Goal: Information Seeking & Learning: Find specific fact

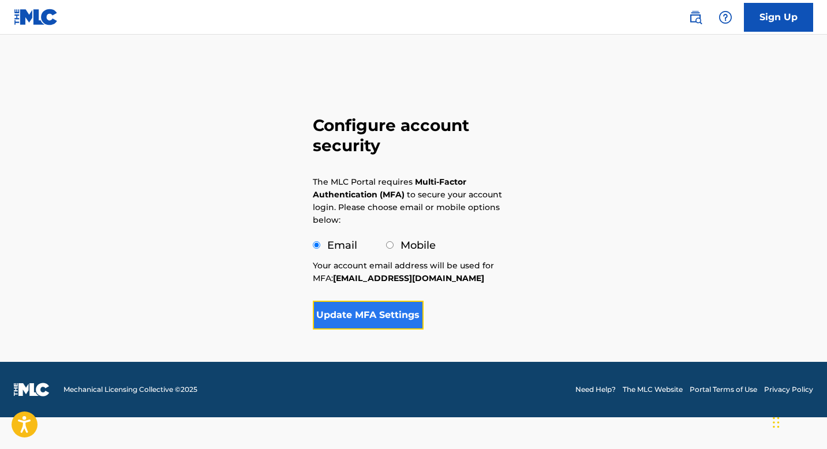
click at [389, 315] on button "Update MFA Settings" at bounding box center [368, 315] width 111 height 29
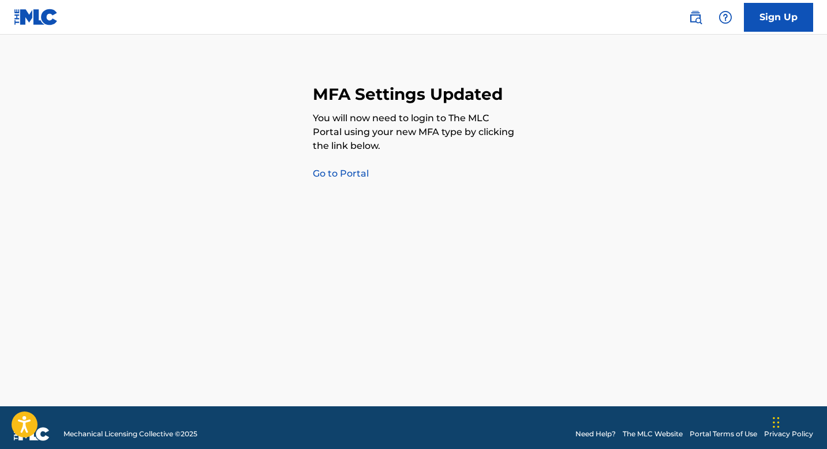
click at [361, 177] on link "Go to Portal" at bounding box center [341, 173] width 56 height 11
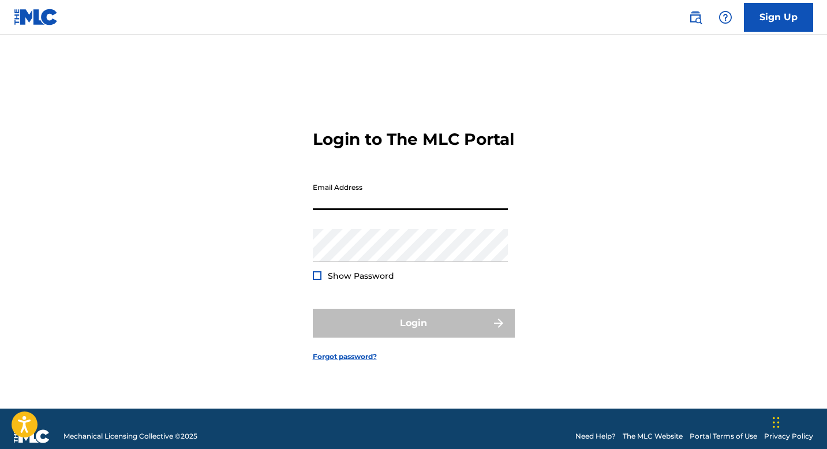
click at [367, 203] on input "Email Address" at bounding box center [410, 193] width 195 height 33
type input "[EMAIL_ADDRESS][DOMAIN_NAME]"
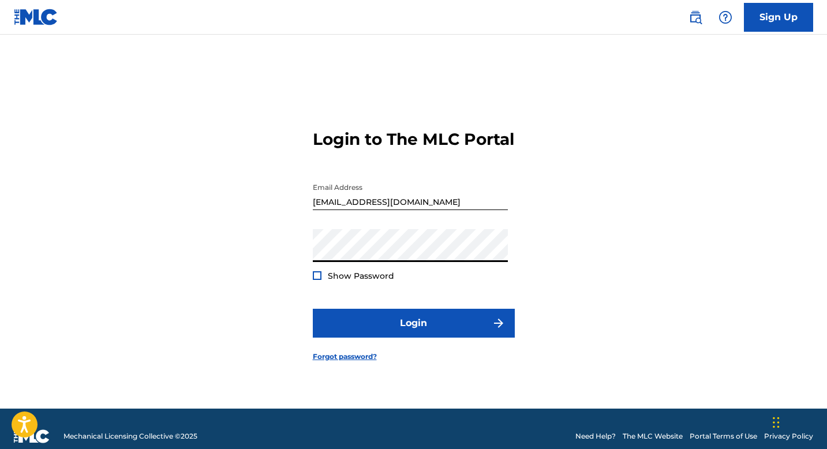
click at [313, 309] on button "Login" at bounding box center [414, 323] width 202 height 29
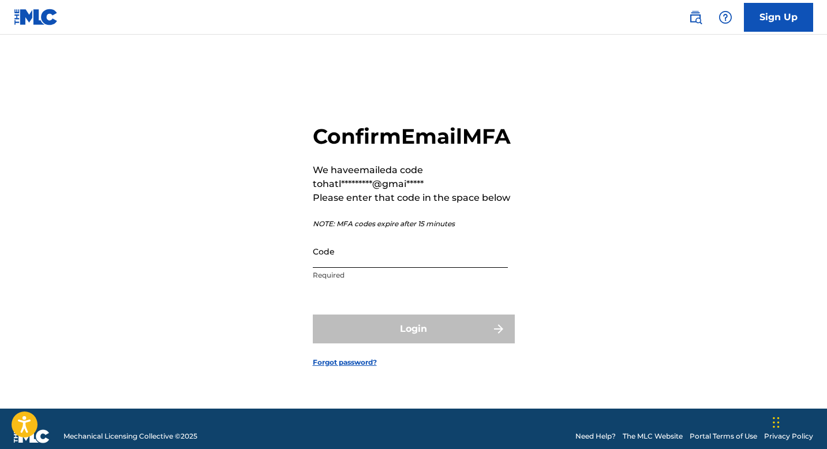
click at [384, 263] on input "Code" at bounding box center [410, 251] width 195 height 33
paste input "587131"
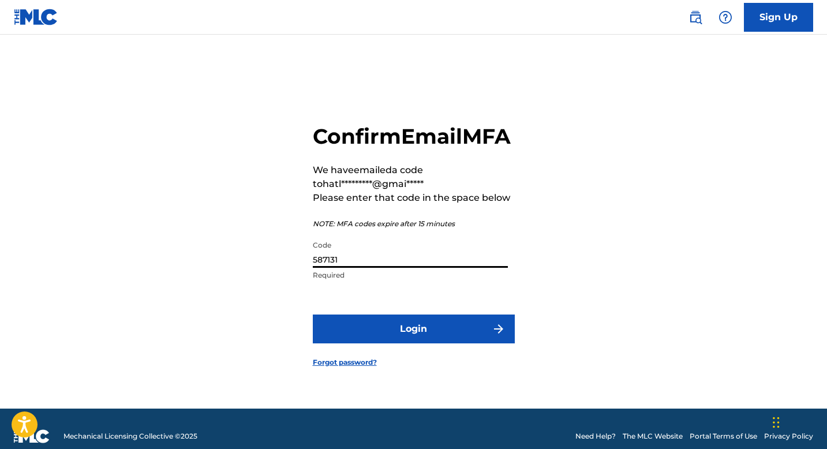
type input "587131"
click at [313, 315] on button "Login" at bounding box center [414, 329] width 202 height 29
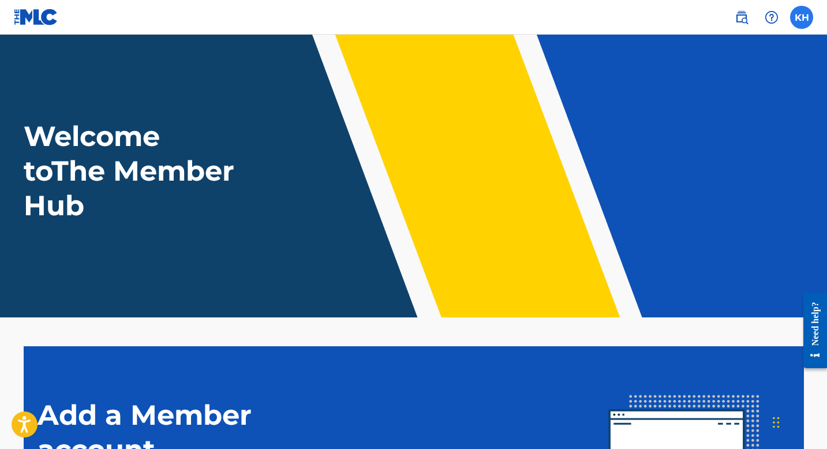
click at [801, 19] on label at bounding box center [802, 17] width 23 height 23
click at [802, 17] on input "[PERSON_NAME] [PERSON_NAME] [EMAIL_ADDRESS][DOMAIN_NAME] Notification Preferenc…" at bounding box center [802, 17] width 0 height 0
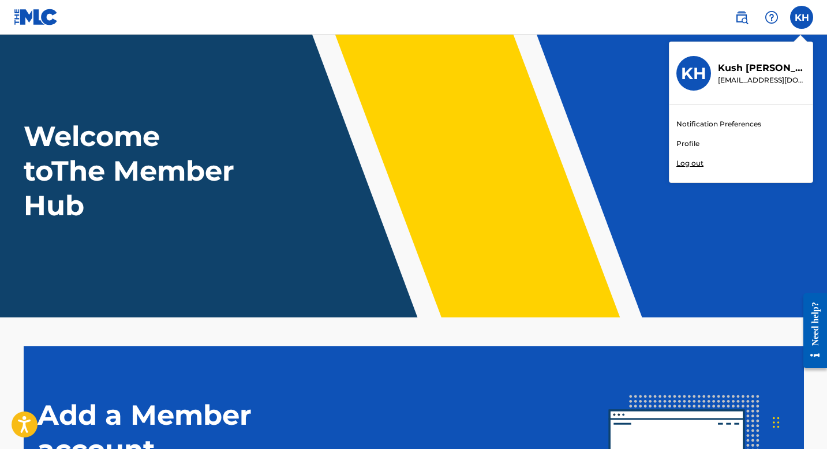
click at [738, 122] on link "Notification Preferences" at bounding box center [719, 124] width 85 height 10
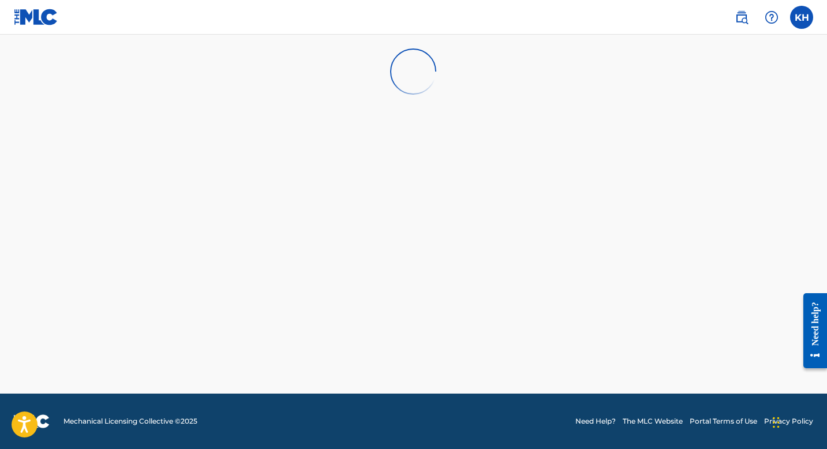
click at [47, 18] on img at bounding box center [36, 17] width 44 height 17
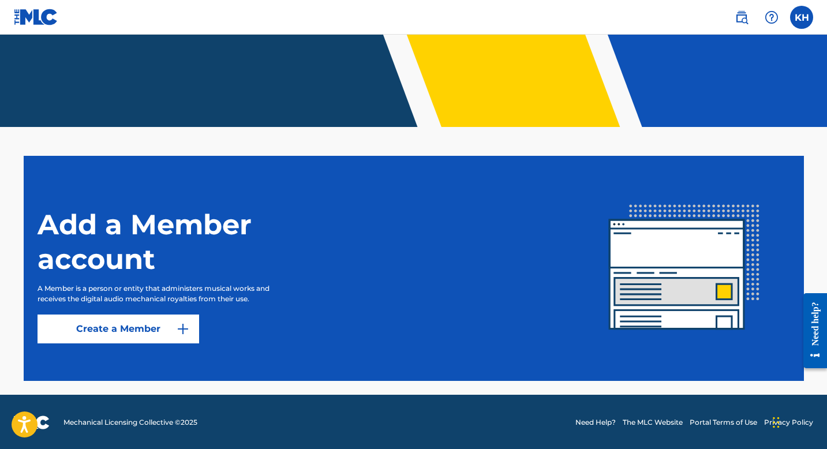
scroll to position [192, 0]
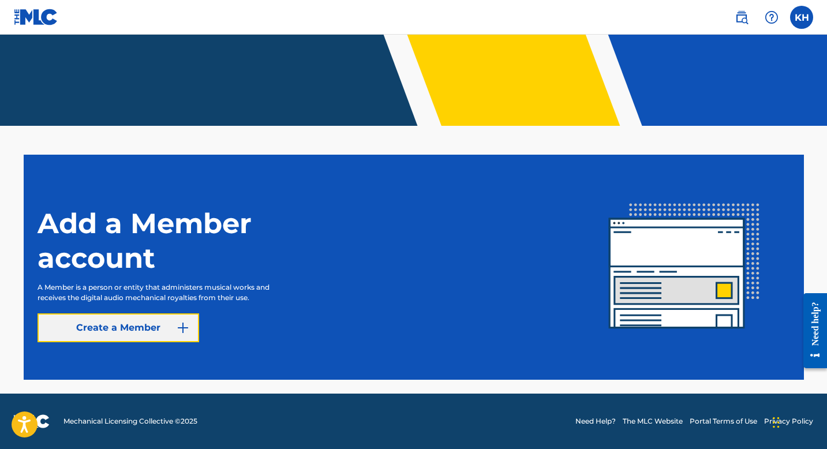
click at [109, 339] on link "Create a Member" at bounding box center [119, 328] width 162 height 29
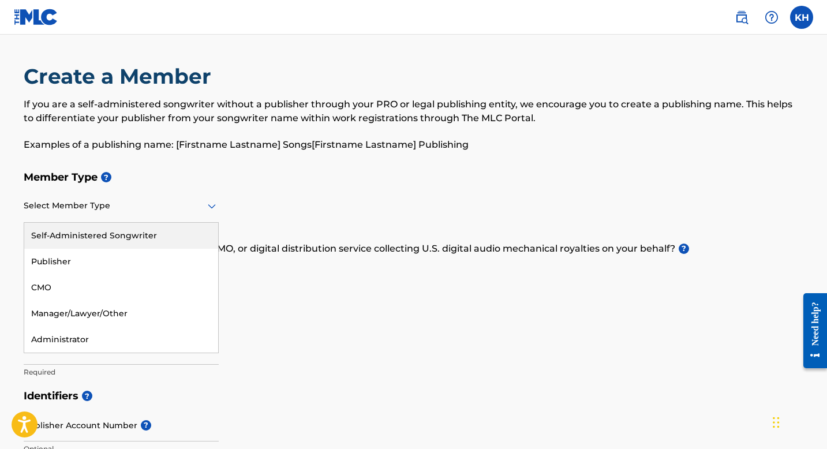
click at [94, 214] on div "Select Member Type" at bounding box center [121, 206] width 195 height 33
click at [212, 188] on h5 "Member Type ?" at bounding box center [414, 177] width 781 height 25
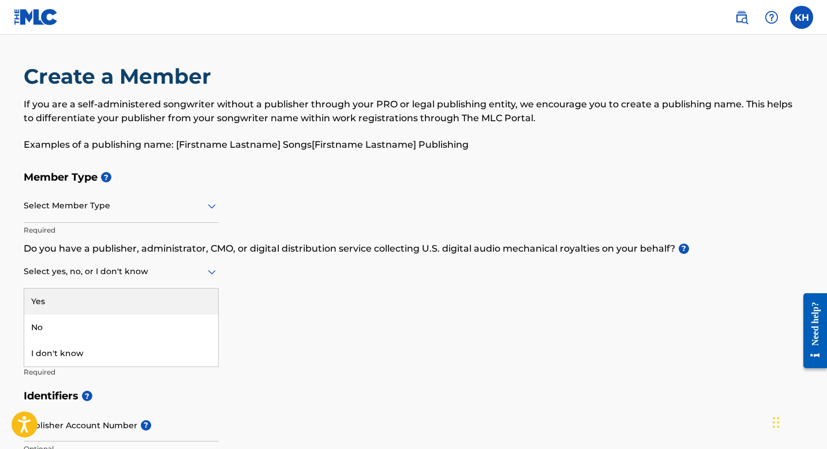
click at [169, 272] on div at bounding box center [121, 271] width 195 height 14
click at [244, 281] on div "Member Type ? Select Member Type Required Do you have a publisher, administrato…" at bounding box center [414, 274] width 781 height 219
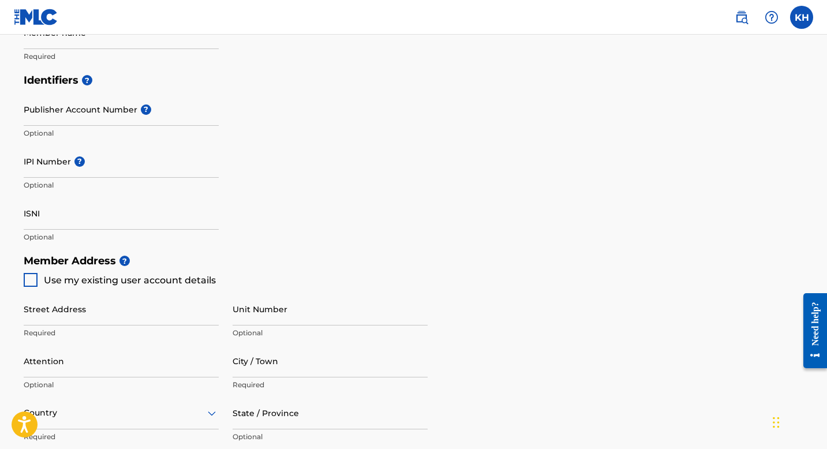
scroll to position [285, 0]
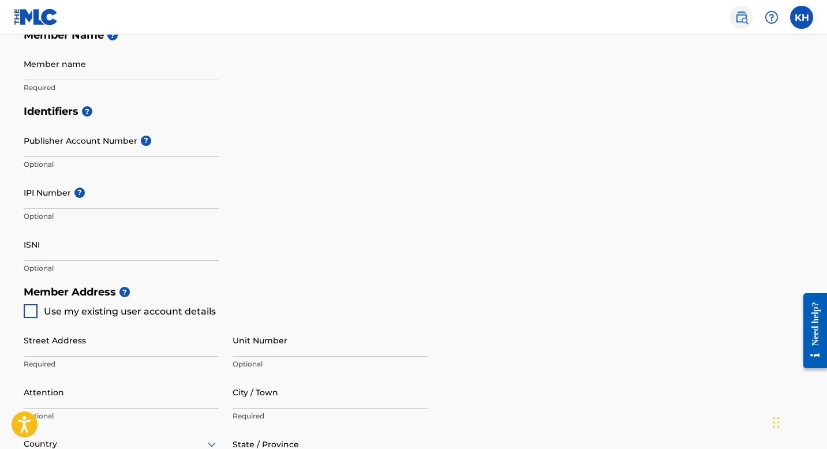
click at [742, 21] on img at bounding box center [742, 17] width 14 height 14
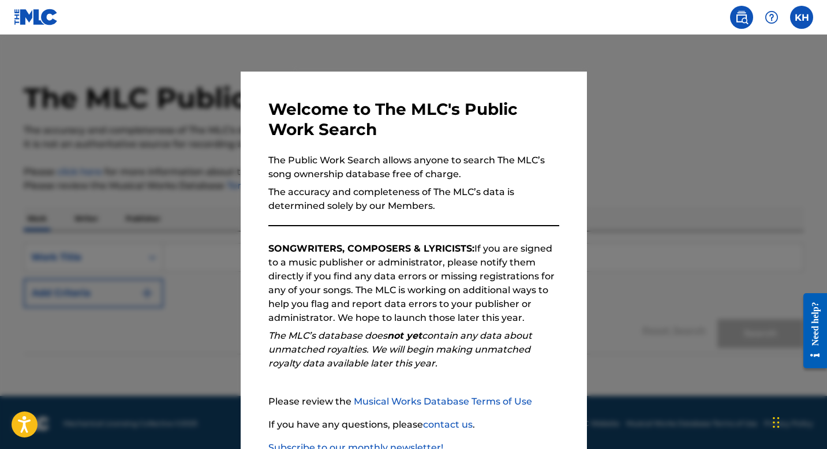
scroll to position [16, 0]
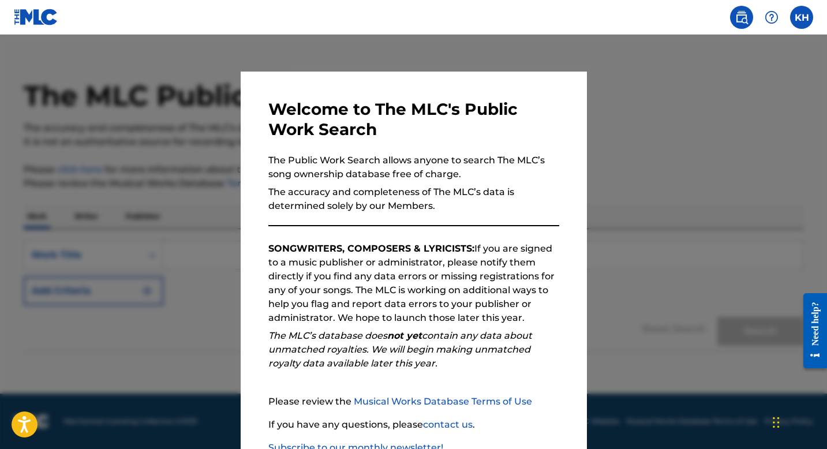
click at [359, 445] on link "Subscribe to our monthly newsletter!" at bounding box center [356, 447] width 175 height 11
click at [802, 24] on label at bounding box center [802, 17] width 23 height 23
click at [802, 17] on input "[PERSON_NAME] [PERSON_NAME] [EMAIL_ADDRESS][DOMAIN_NAME] Notification Preferenc…" at bounding box center [802, 17] width 0 height 0
click at [594, 161] on div at bounding box center [413, 259] width 827 height 449
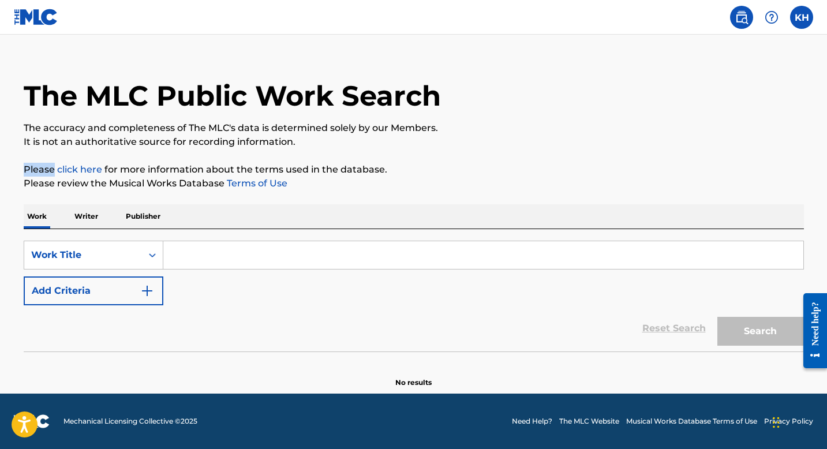
click at [594, 161] on div "The MLC Public Work Search The accuracy and completeness of The MLC's data is d…" at bounding box center [414, 217] width 808 height 341
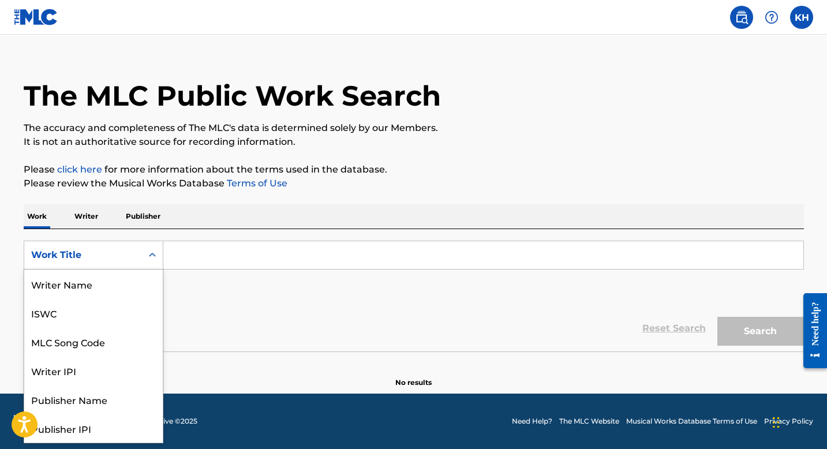
click at [130, 253] on div "Work Title" at bounding box center [83, 255] width 104 height 14
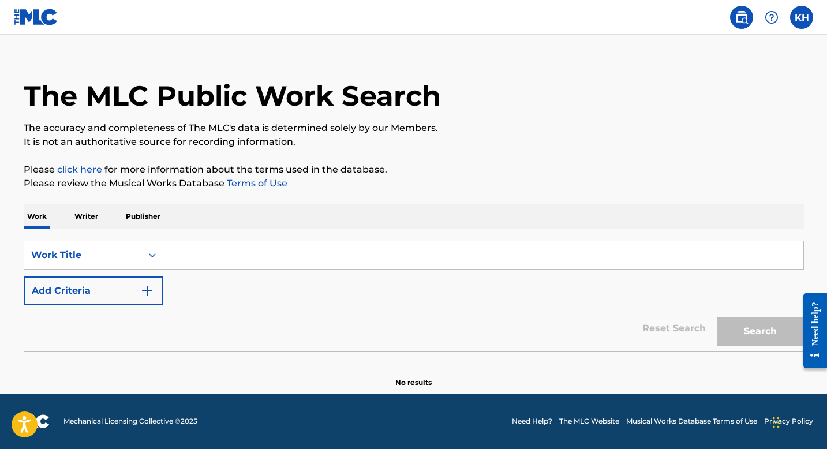
click at [207, 255] on input "Search Form" at bounding box center [483, 255] width 640 height 28
click at [92, 219] on p "Writer" at bounding box center [86, 216] width 31 height 24
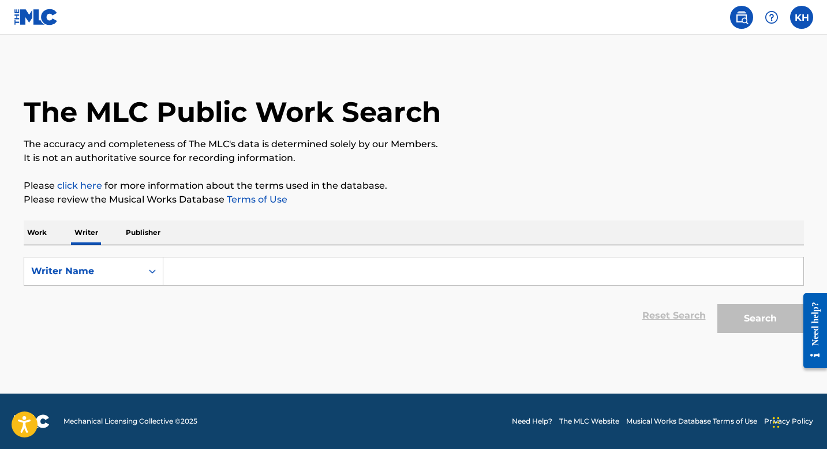
click at [188, 274] on input "Search Form" at bounding box center [483, 272] width 640 height 28
click at [744, 318] on button "Search" at bounding box center [761, 318] width 87 height 29
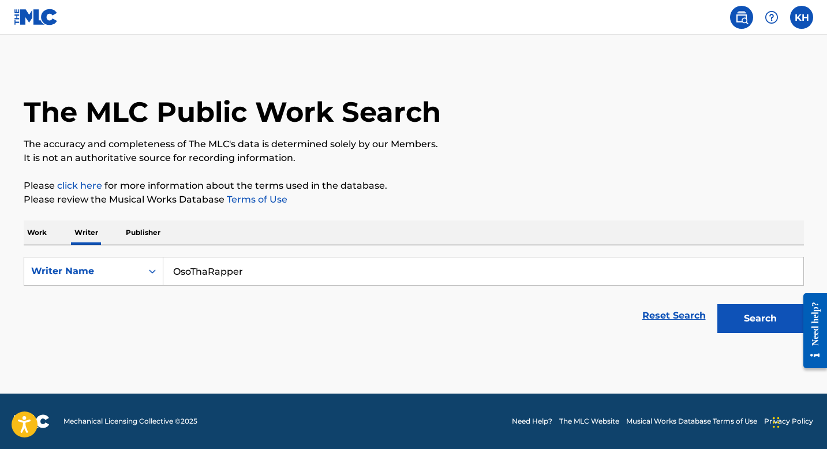
click at [631, 271] on input "OsoThaRapper" at bounding box center [483, 272] width 640 height 28
type input "[PERSON_NAME]"
click at [760, 330] on button "Search" at bounding box center [761, 318] width 87 height 29
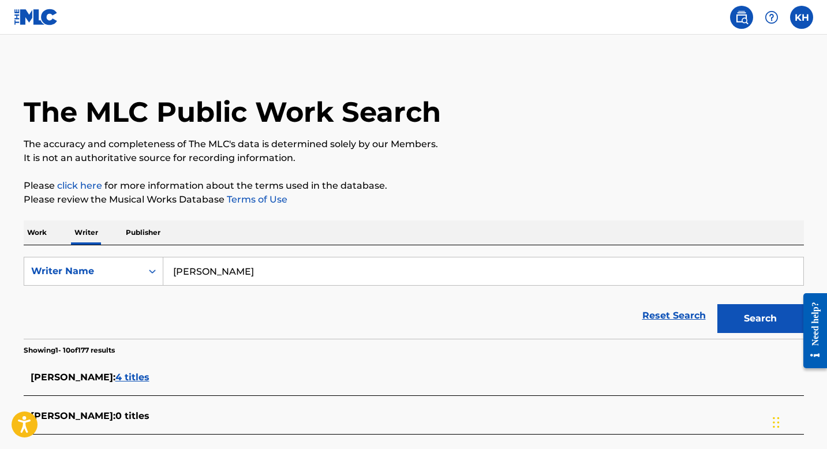
click at [388, 361] on div "[PERSON_NAME] : 4 titles" at bounding box center [414, 378] width 781 height 35
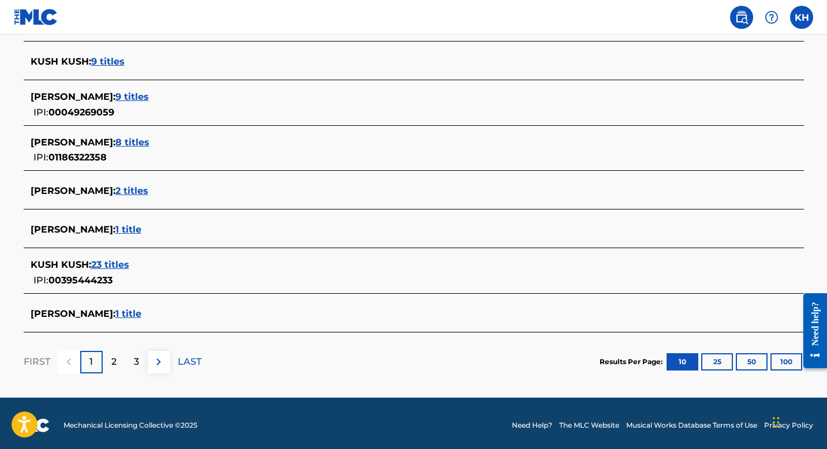
scroll to position [435, 0]
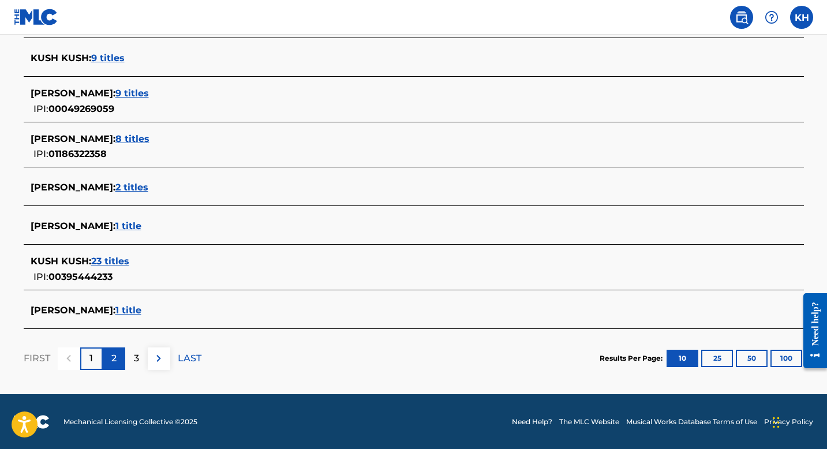
click at [115, 357] on p "2" at bounding box center [113, 359] width 5 height 14
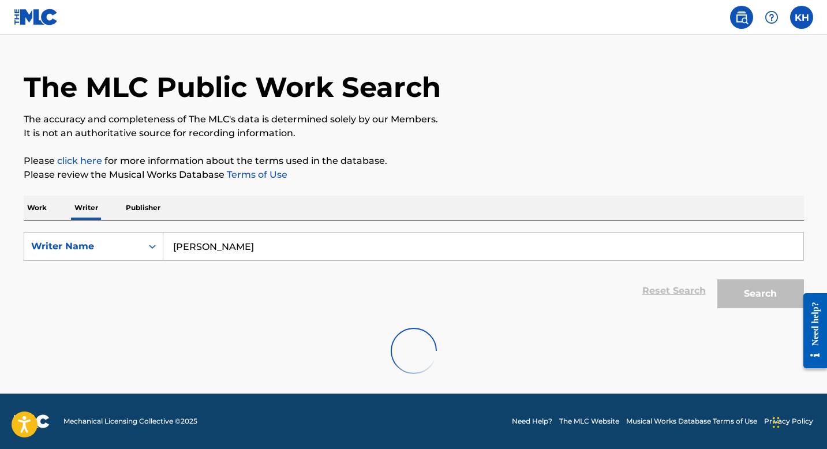
scroll to position [429, 0]
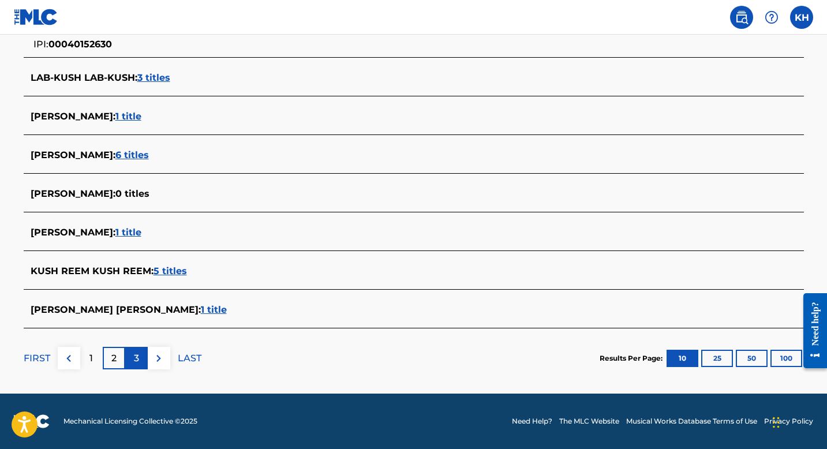
click at [130, 363] on div "3" at bounding box center [136, 358] width 23 height 23
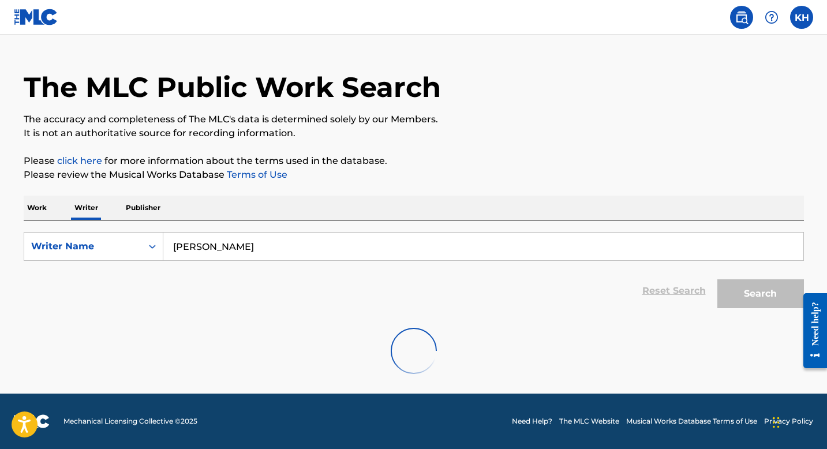
scroll to position [435, 0]
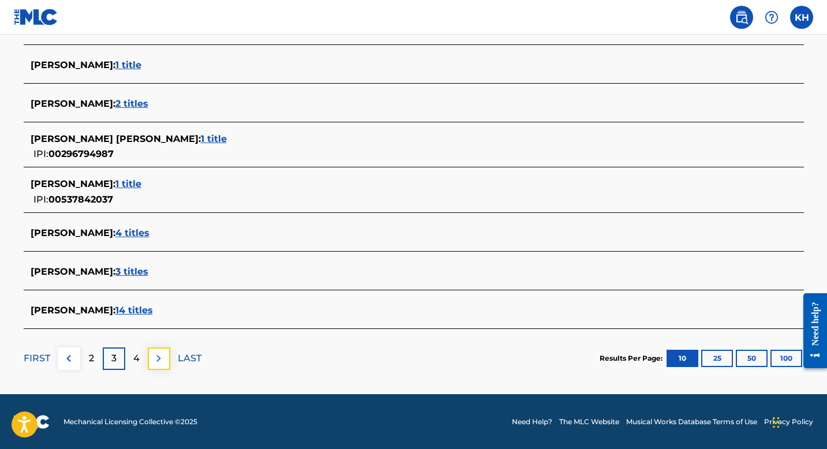
click at [156, 363] on img at bounding box center [159, 359] width 14 height 14
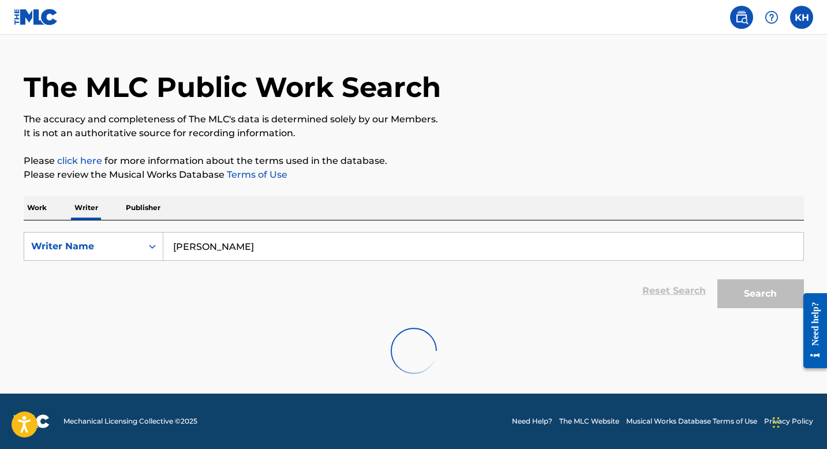
scroll to position [422, 0]
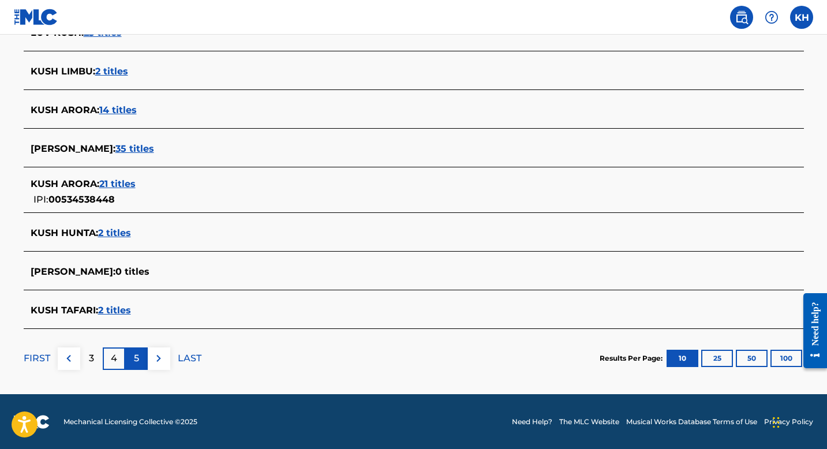
click at [141, 362] on div "5" at bounding box center [136, 359] width 23 height 23
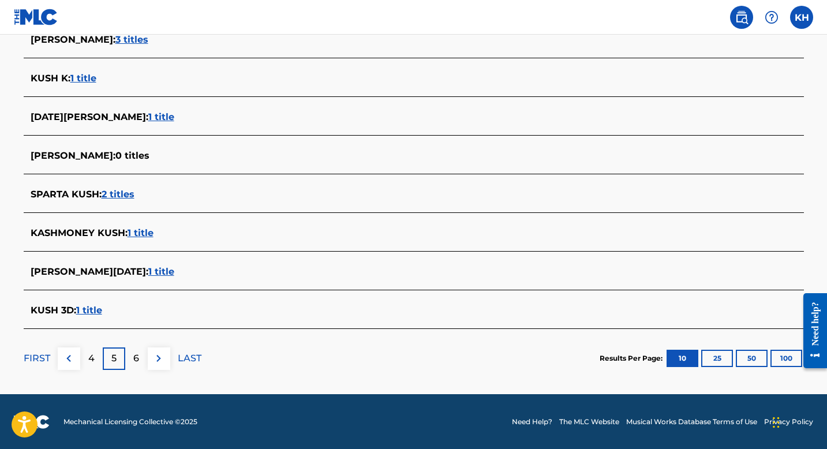
click at [141, 362] on div "6" at bounding box center [136, 359] width 23 height 23
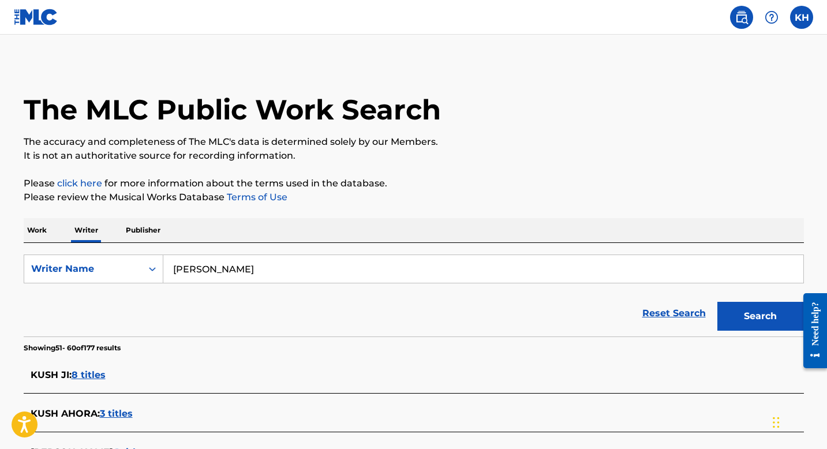
scroll to position [0, 0]
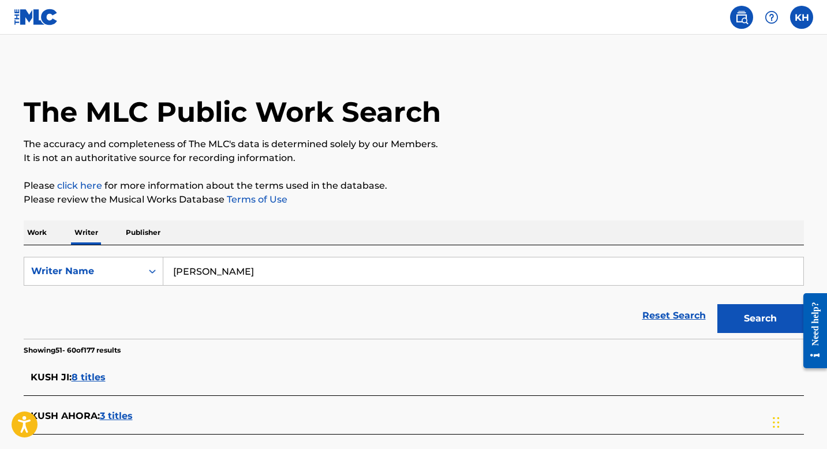
click at [282, 273] on input "[PERSON_NAME]" at bounding box center [483, 272] width 640 height 28
click at [718, 304] on button "Search" at bounding box center [761, 318] width 87 height 29
click at [254, 324] on div "Reset Search Search" at bounding box center [414, 316] width 781 height 46
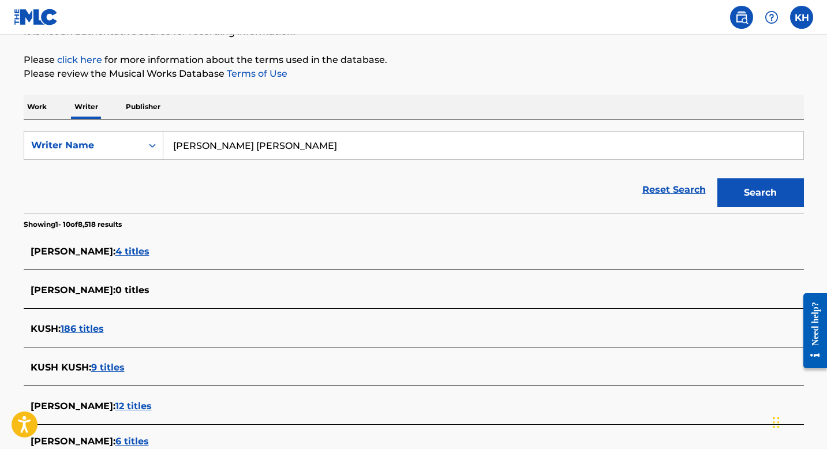
scroll to position [139, 0]
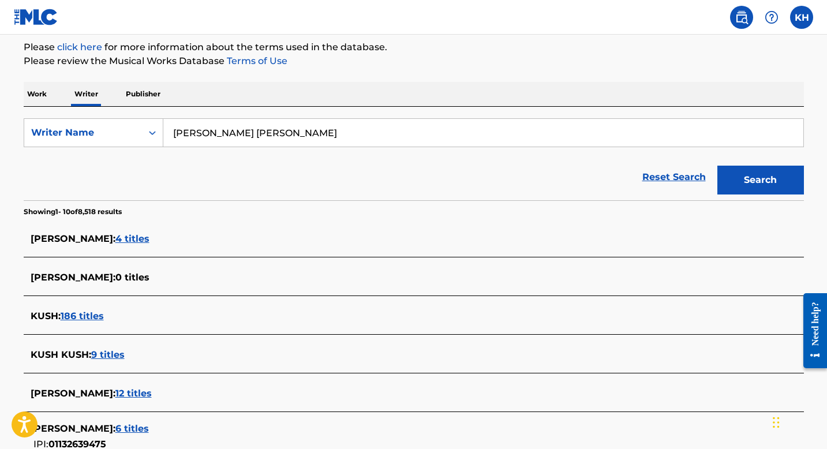
click at [540, 143] on input "[PERSON_NAME] [PERSON_NAME]" at bounding box center [483, 133] width 640 height 28
type input "K"
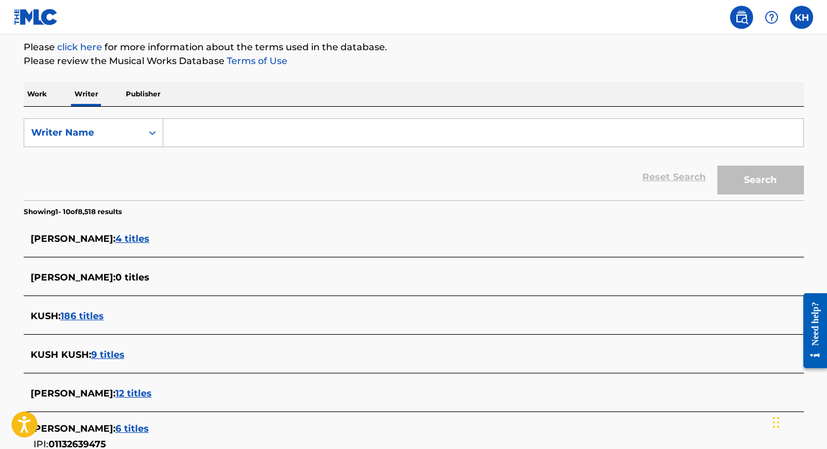
click at [31, 88] on p "Work" at bounding box center [37, 94] width 27 height 24
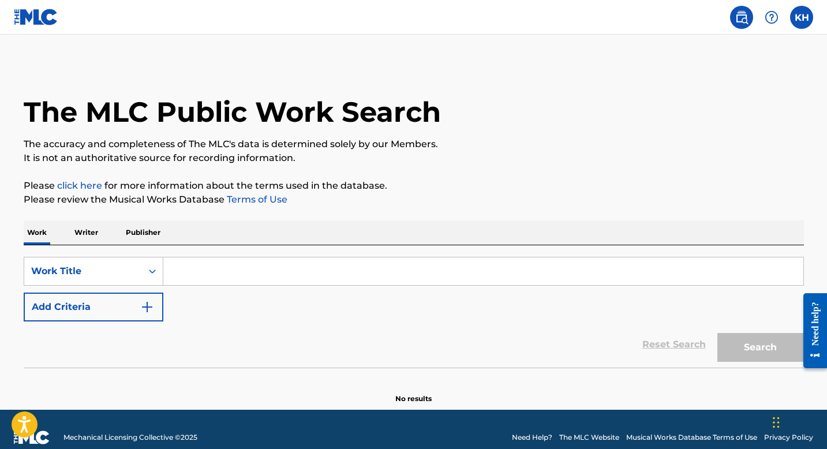
click at [202, 271] on input "Search Form" at bounding box center [483, 272] width 640 height 28
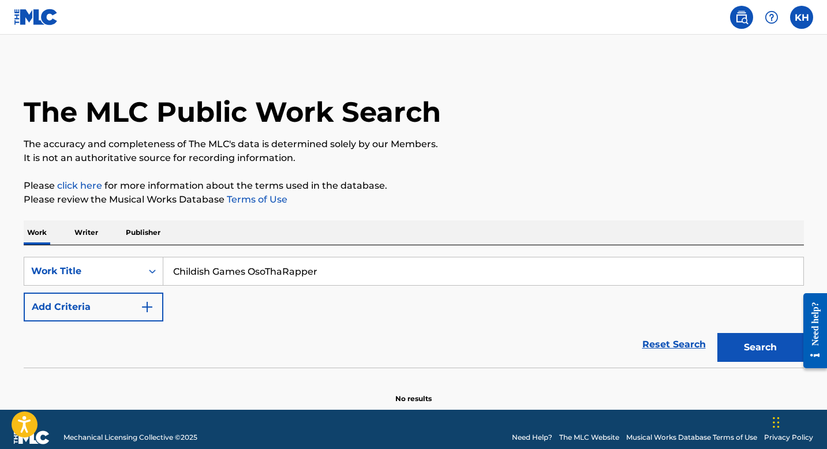
type input "Childish Games OsoThaRapper"
click at [718, 333] on button "Search" at bounding box center [761, 347] width 87 height 29
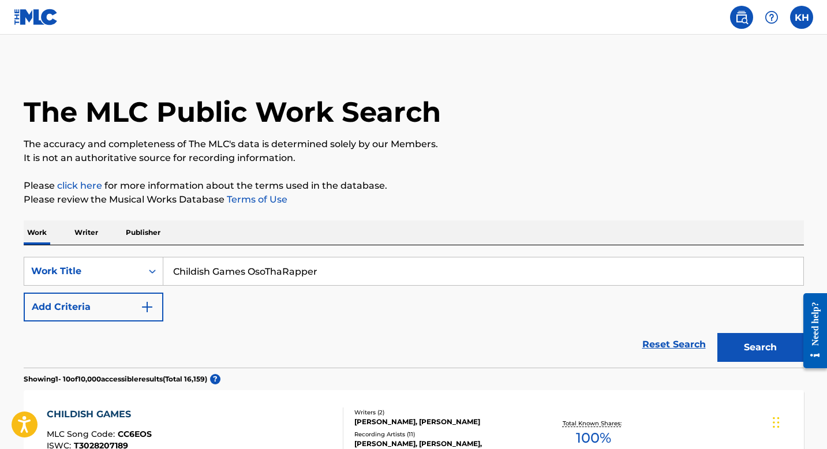
click at [265, 339] on div "Reset Search Search" at bounding box center [414, 345] width 781 height 46
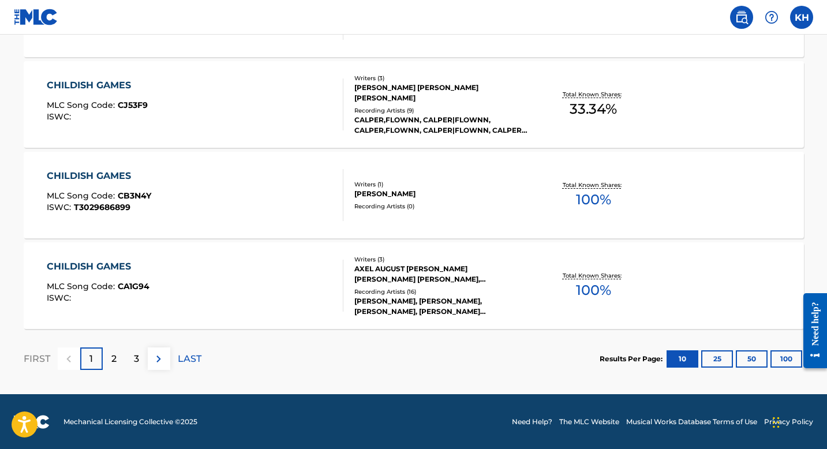
scroll to position [964, 0]
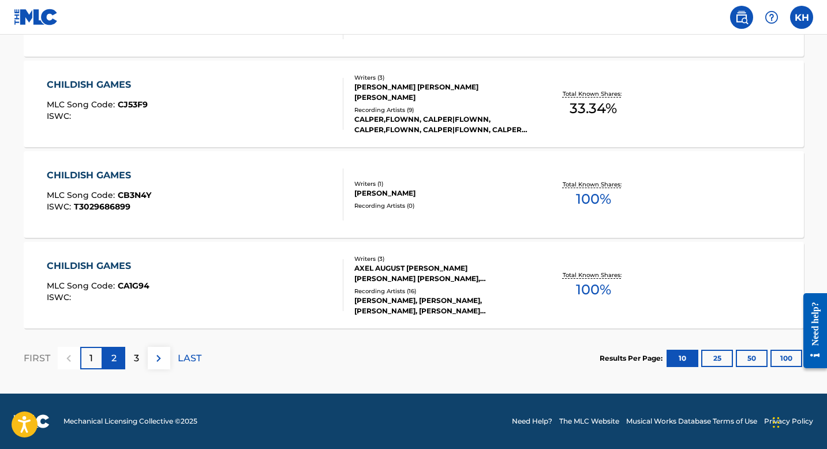
click at [113, 361] on p "2" at bounding box center [113, 359] width 5 height 14
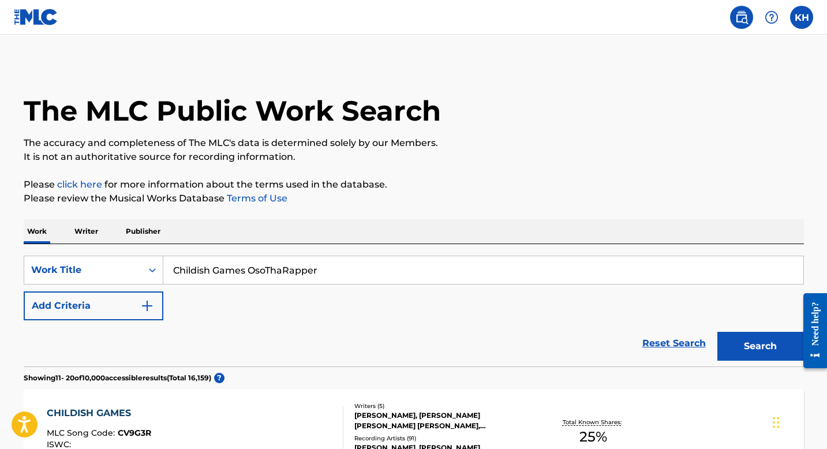
scroll to position [0, 0]
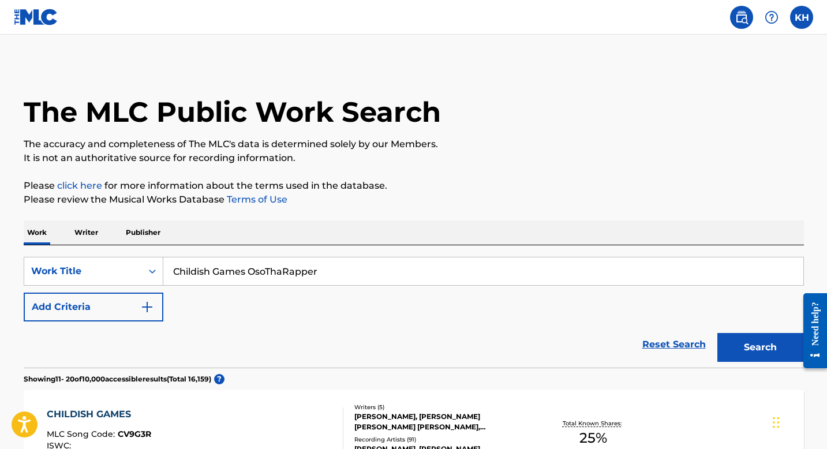
click at [251, 281] on input "Childish Games OsoThaRapper" at bounding box center [483, 272] width 640 height 28
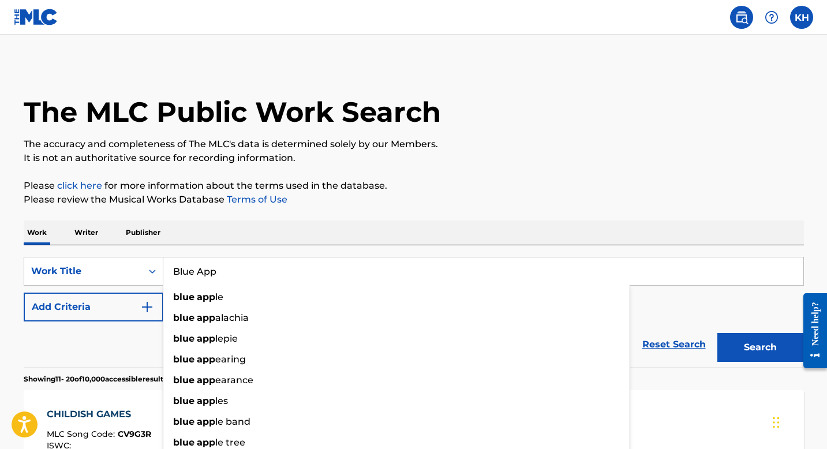
type input "Blue App"
click at [718, 333] on button "Search" at bounding box center [761, 347] width 87 height 29
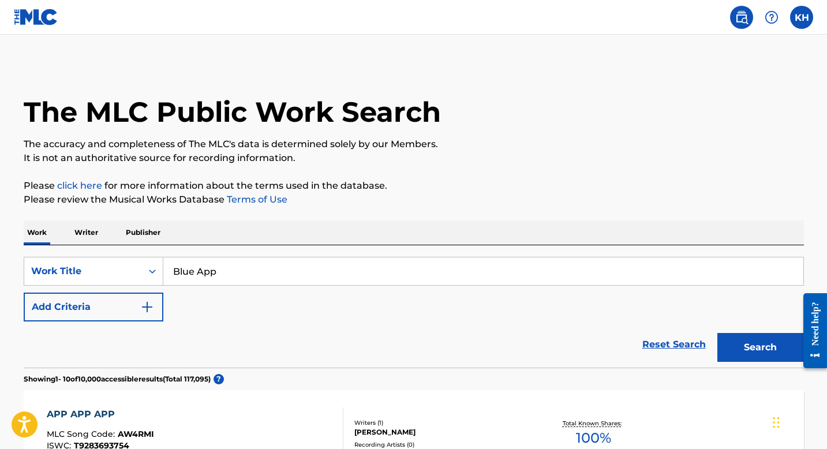
click at [132, 359] on div "Reset Search Search" at bounding box center [414, 345] width 781 height 46
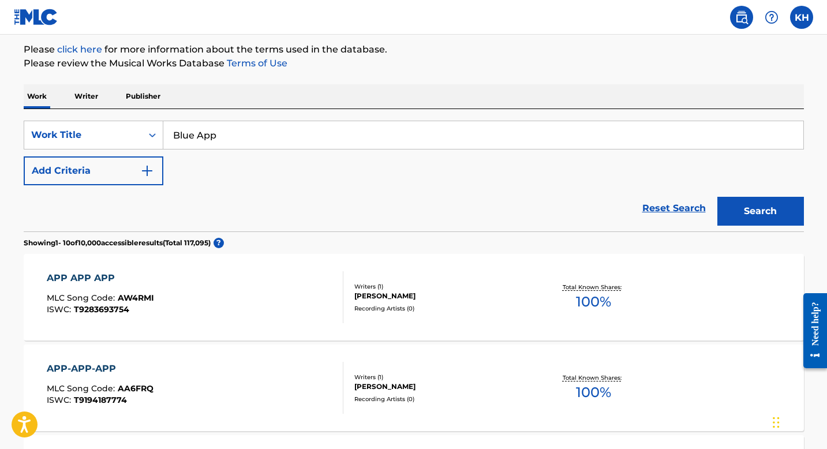
scroll to position [139, 0]
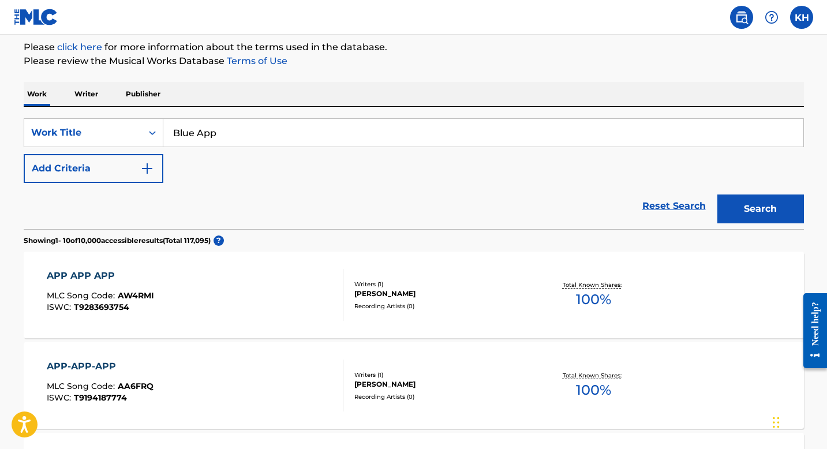
click at [251, 137] on input "Blue App" at bounding box center [483, 133] width 640 height 28
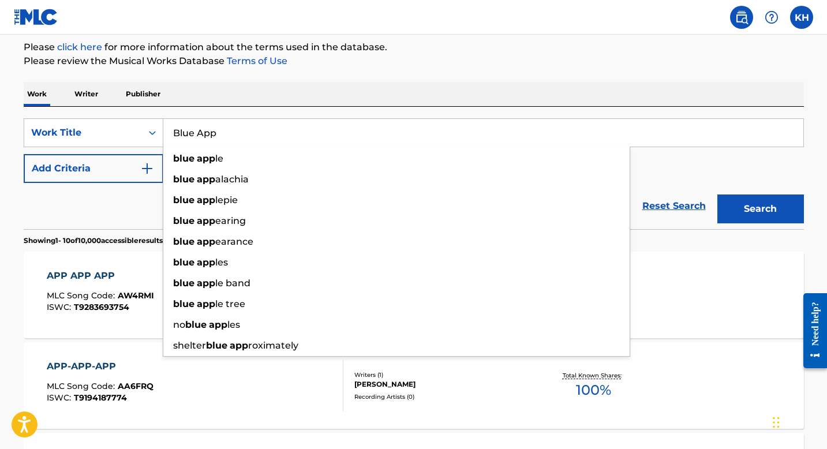
click at [251, 137] on input "Blue App" at bounding box center [483, 133] width 640 height 28
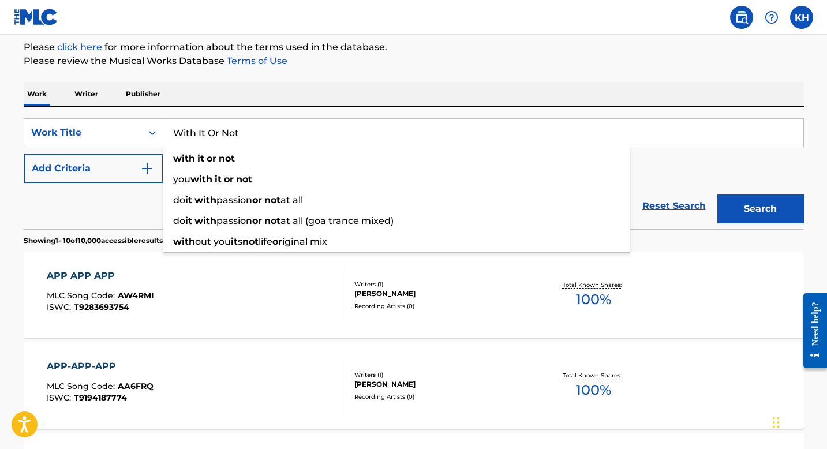
type input "With It Or Not"
click at [718, 195] on button "Search" at bounding box center [761, 209] width 87 height 29
